Goal: Obtain resource: Obtain resource

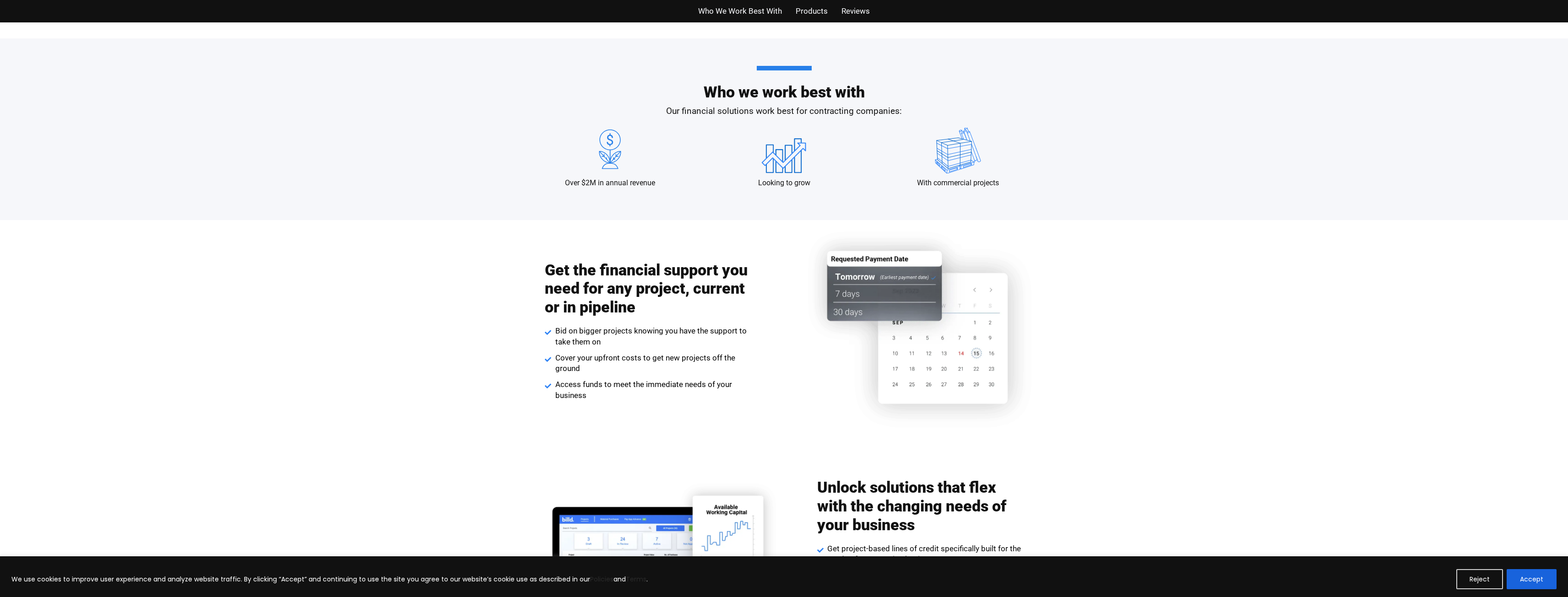
scroll to position [820, 0]
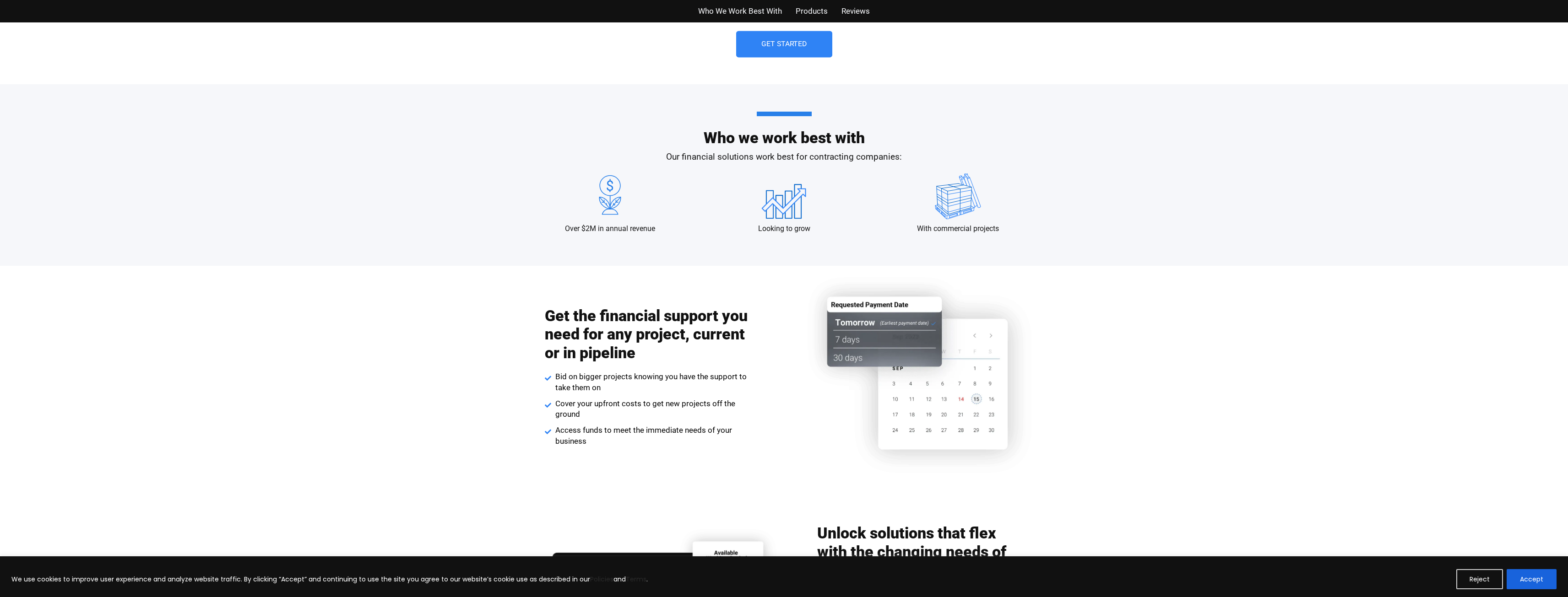
click at [787, 47] on span "Get Started" at bounding box center [784, 44] width 46 height 7
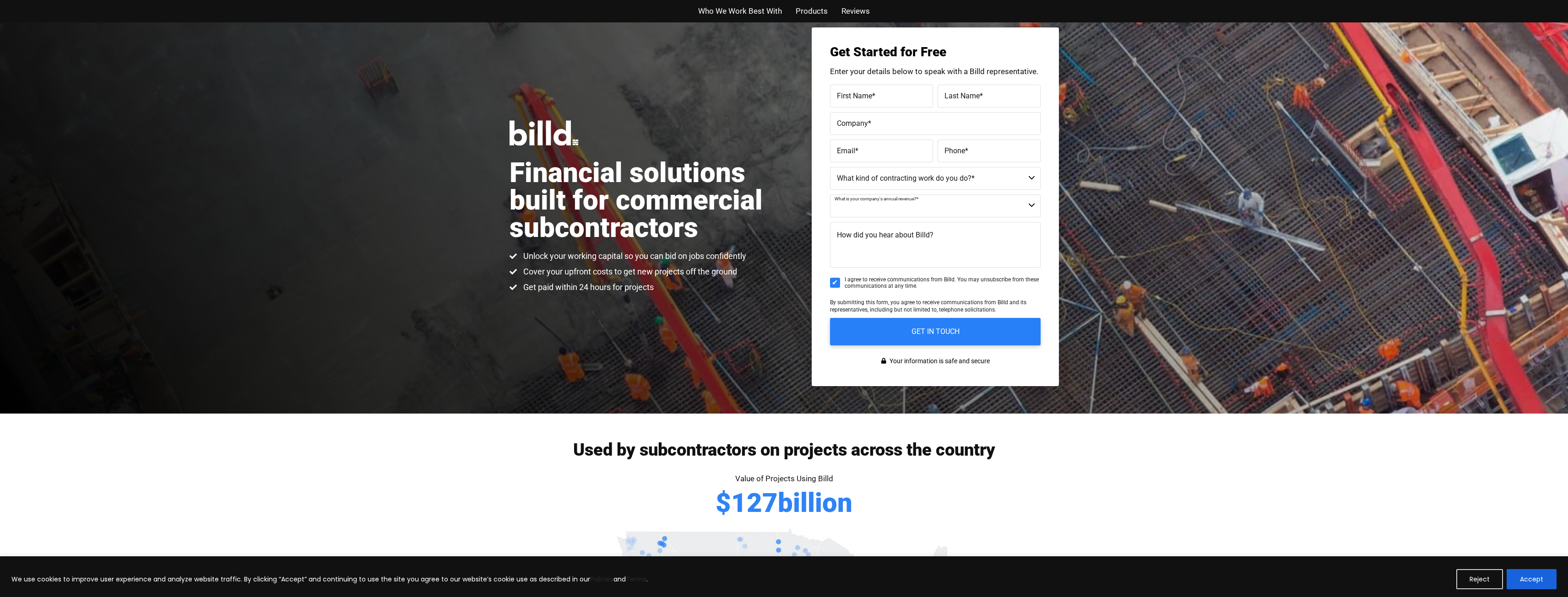
click at [1030, 209] on select "$40M + $25M - $40M $8M - $25M $4M - $8M $2M - $4M $1M - $2M Less than $1M" at bounding box center [935, 206] width 210 height 23
click at [1532, 578] on button "Accept" at bounding box center [1532, 580] width 50 height 20
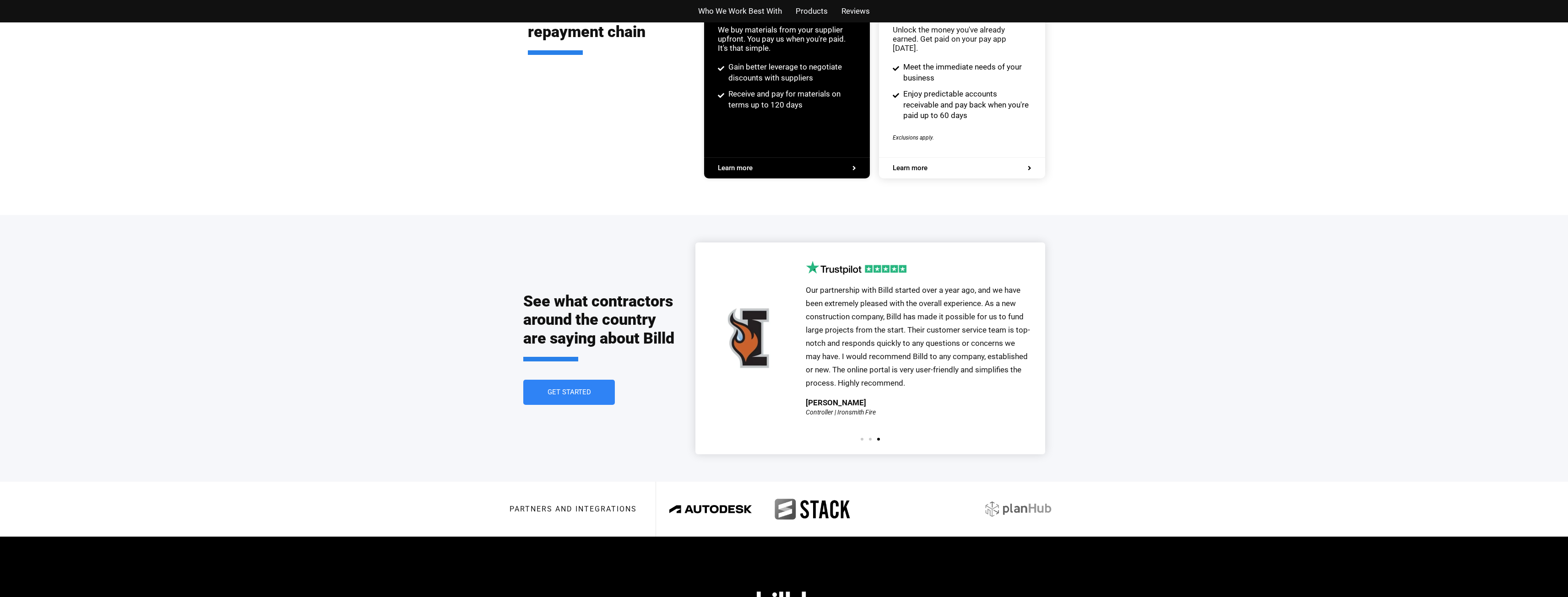
scroll to position [1873, 0]
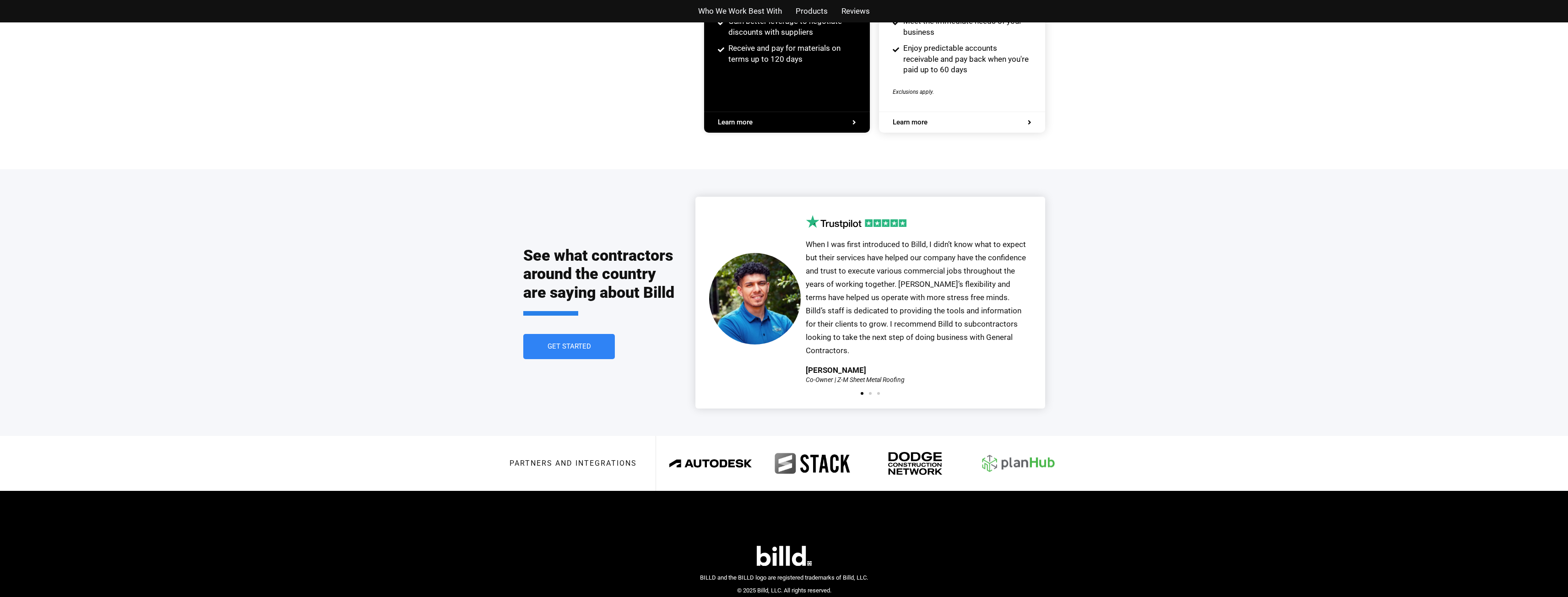
click at [1018, 446] on img at bounding box center [1018, 463] width 90 height 35
click at [785, 119] on span "Learn more" at bounding box center [787, 122] width 138 height 7
